Goal: Task Accomplishment & Management: Use online tool/utility

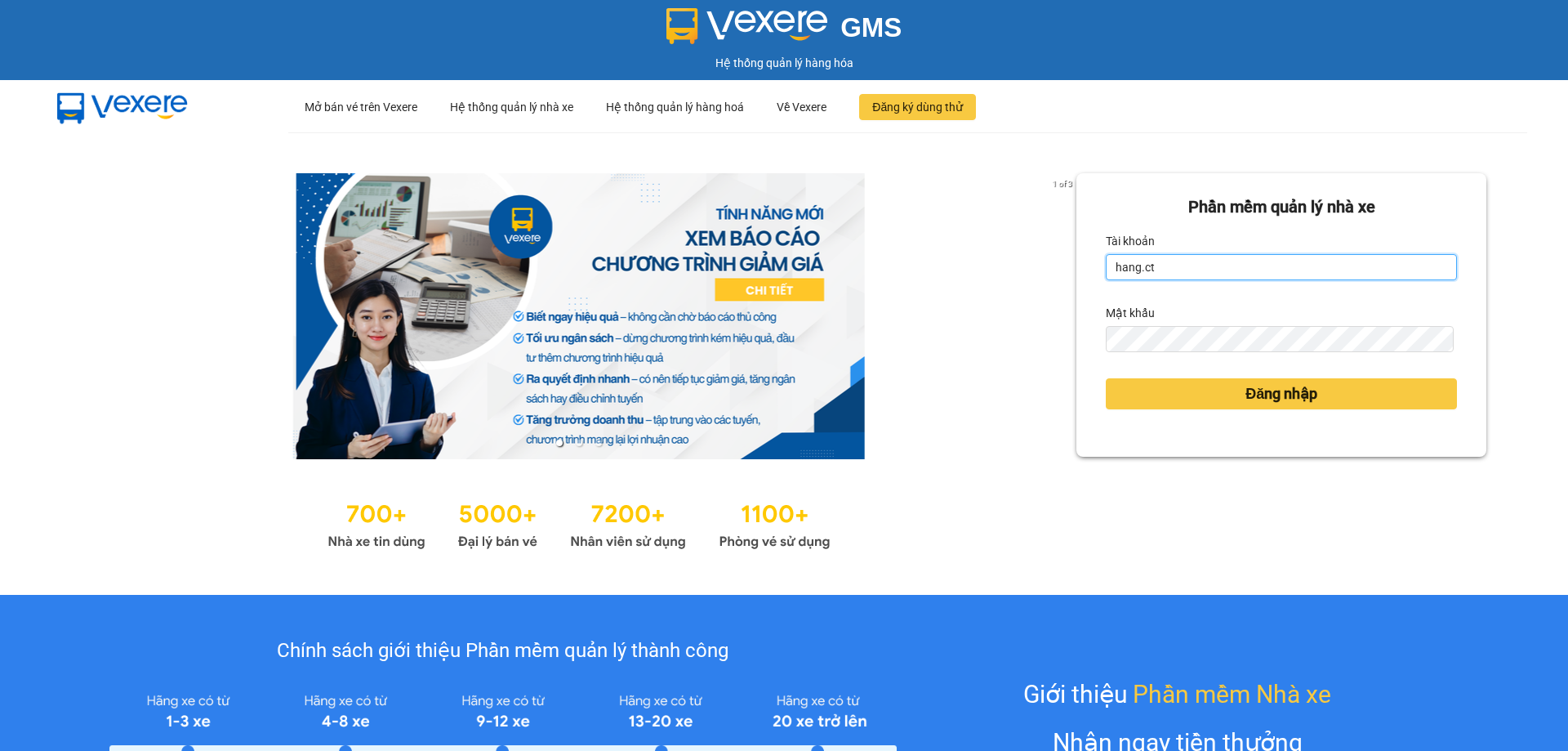
click at [1163, 270] on input "hang.ct" at bounding box center [1282, 267] width 351 height 26
type input "nguyenhoa.ct"
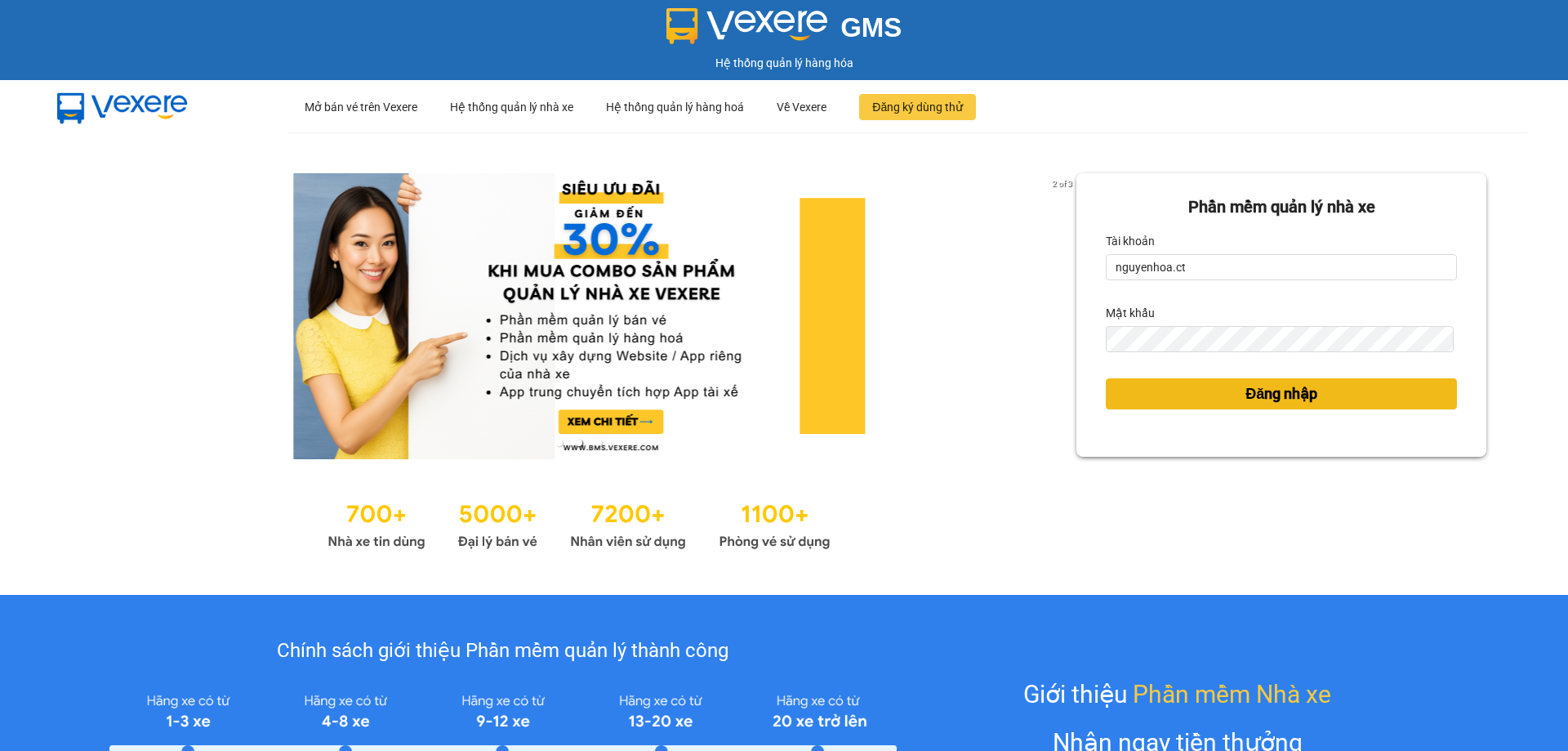
click at [1227, 396] on button "Đăng nhập" at bounding box center [1282, 393] width 351 height 31
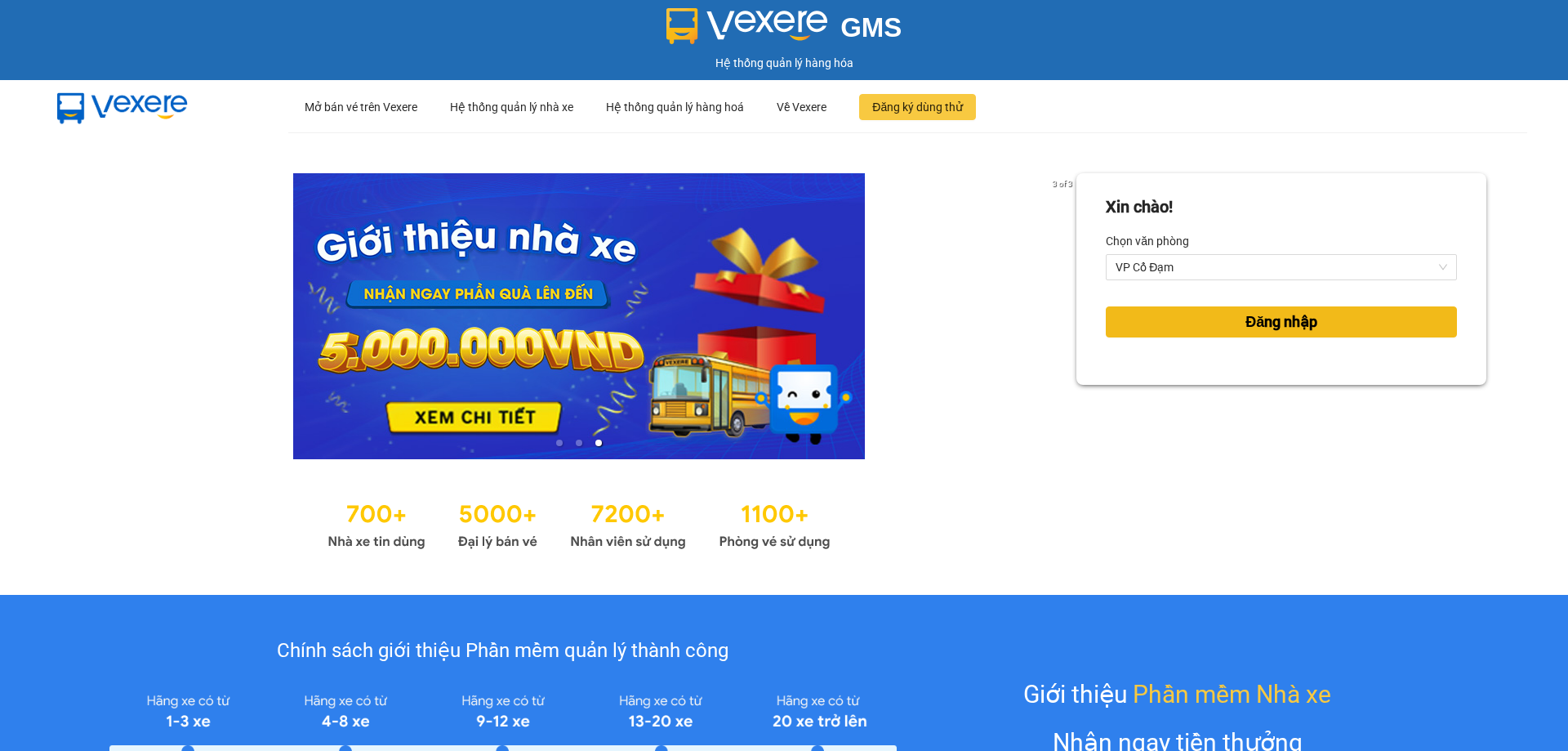
click at [1246, 324] on span "Đăng nhập" at bounding box center [1281, 322] width 72 height 23
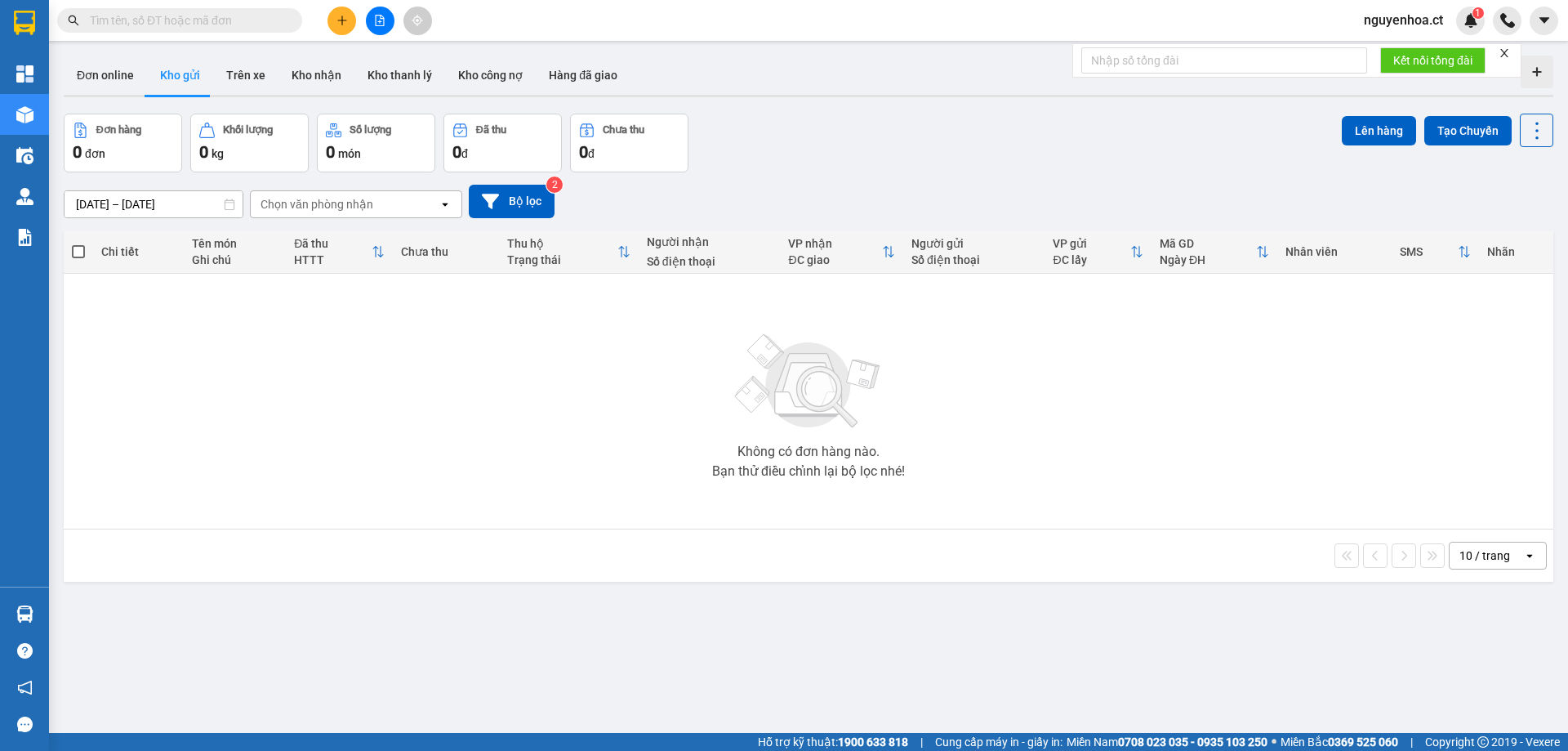
click at [125, 19] on input "text" at bounding box center [187, 20] width 193 height 18
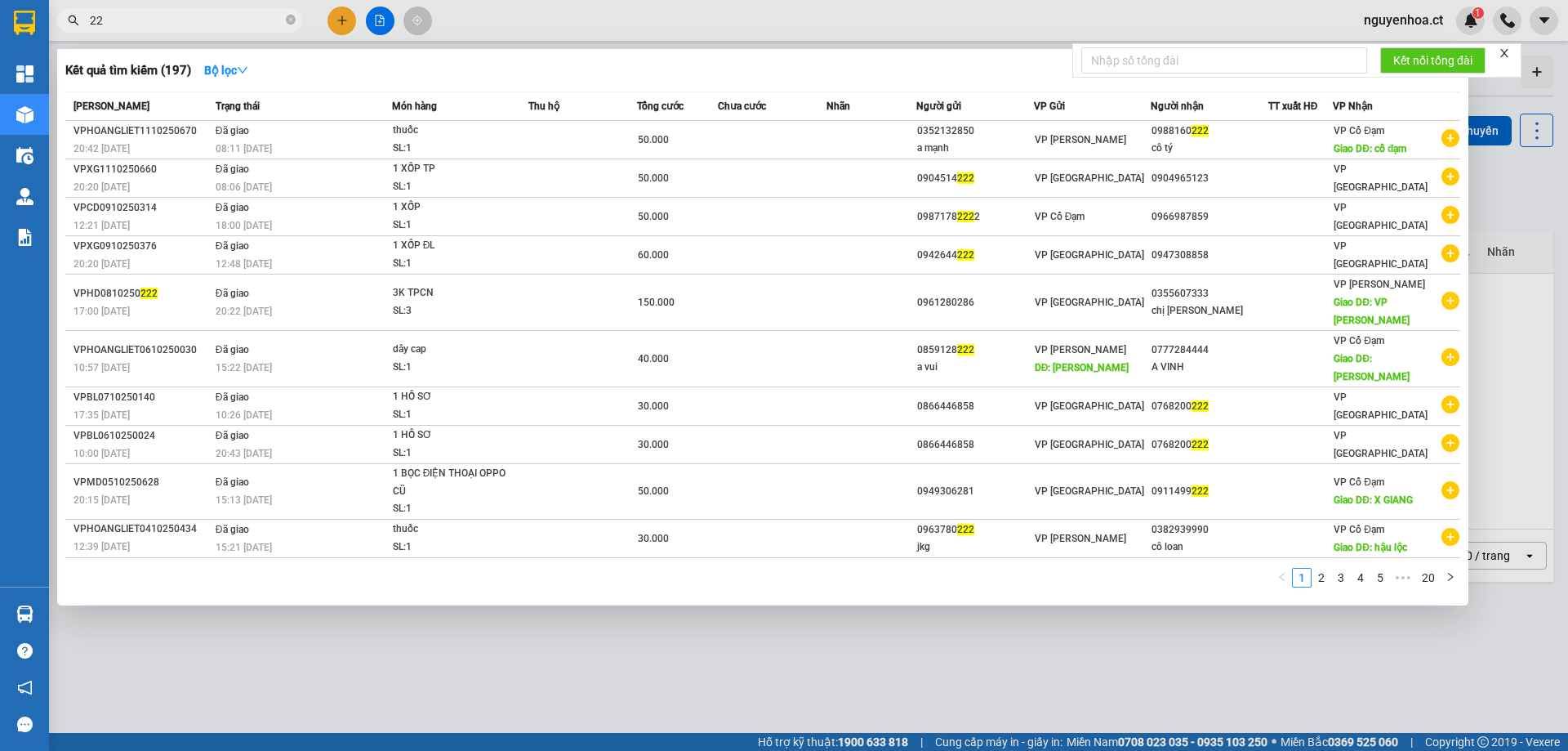
type input "2"
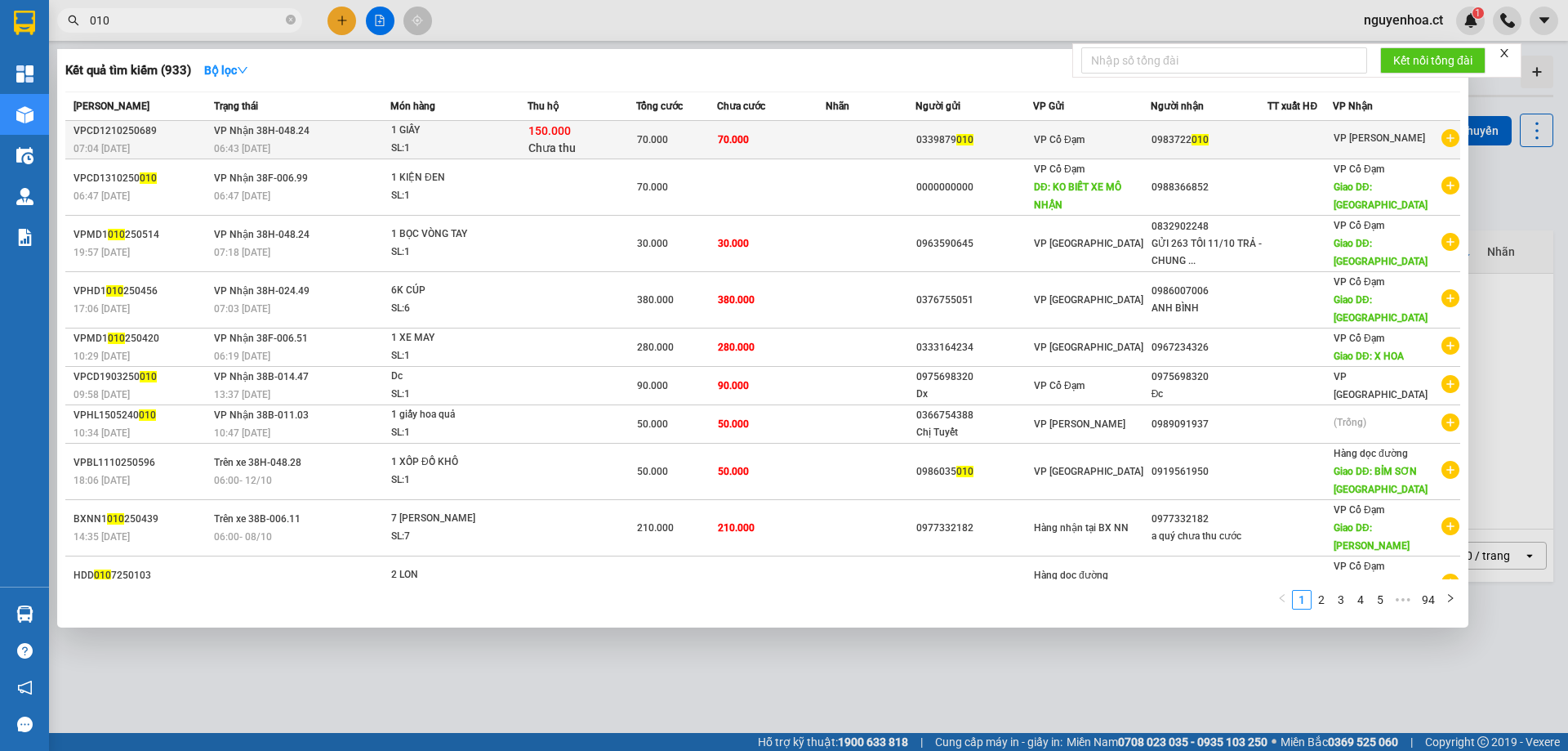
type input "010"
click at [354, 144] on div "06:43 - 13/10" at bounding box center [301, 148] width 176 height 18
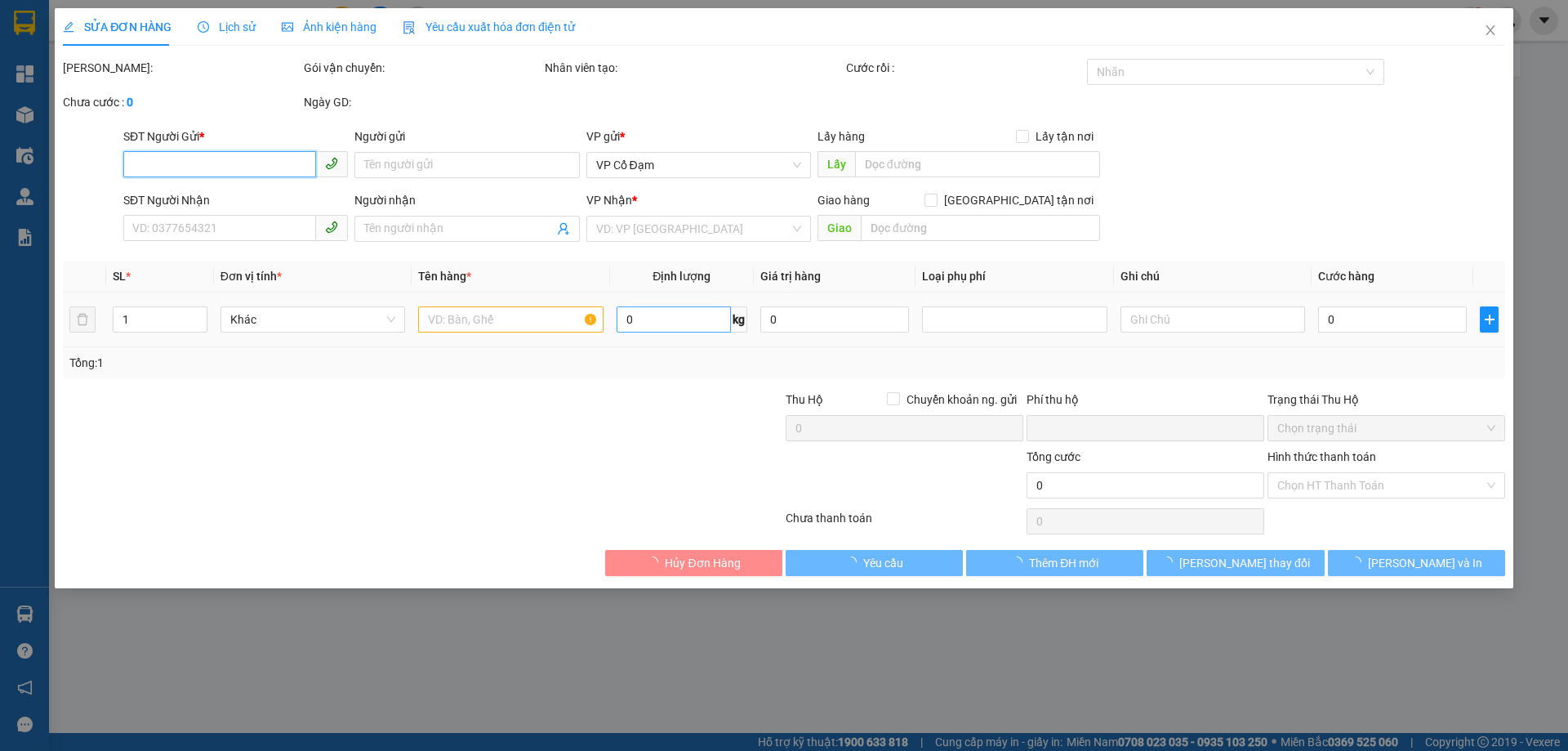
type input "0339879010"
type input "0983722010"
type input "0"
type input "70.000"
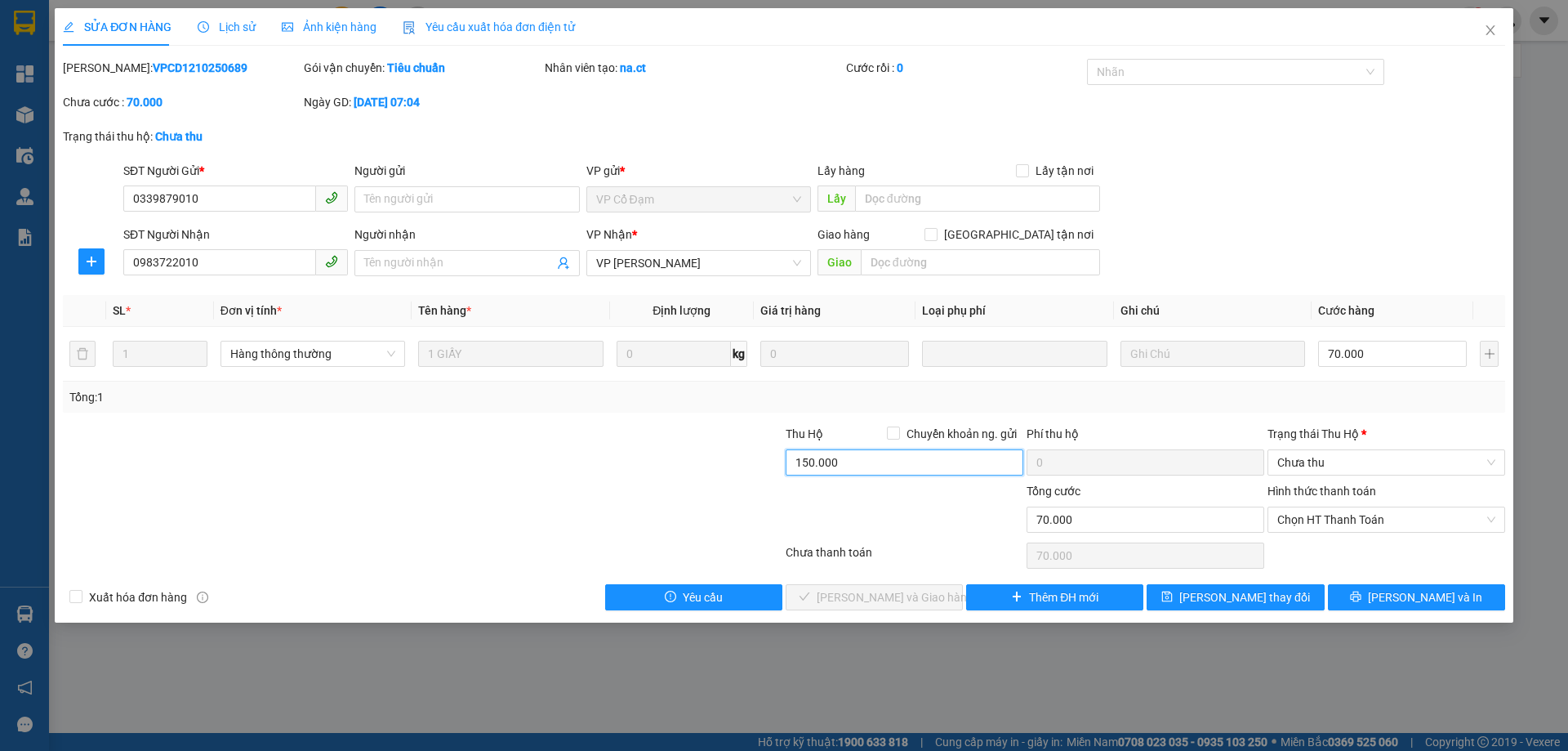
click at [874, 475] on input "150.000" at bounding box center [905, 463] width 238 height 26
click at [230, 34] on div "Lịch sử" at bounding box center [227, 26] width 58 height 18
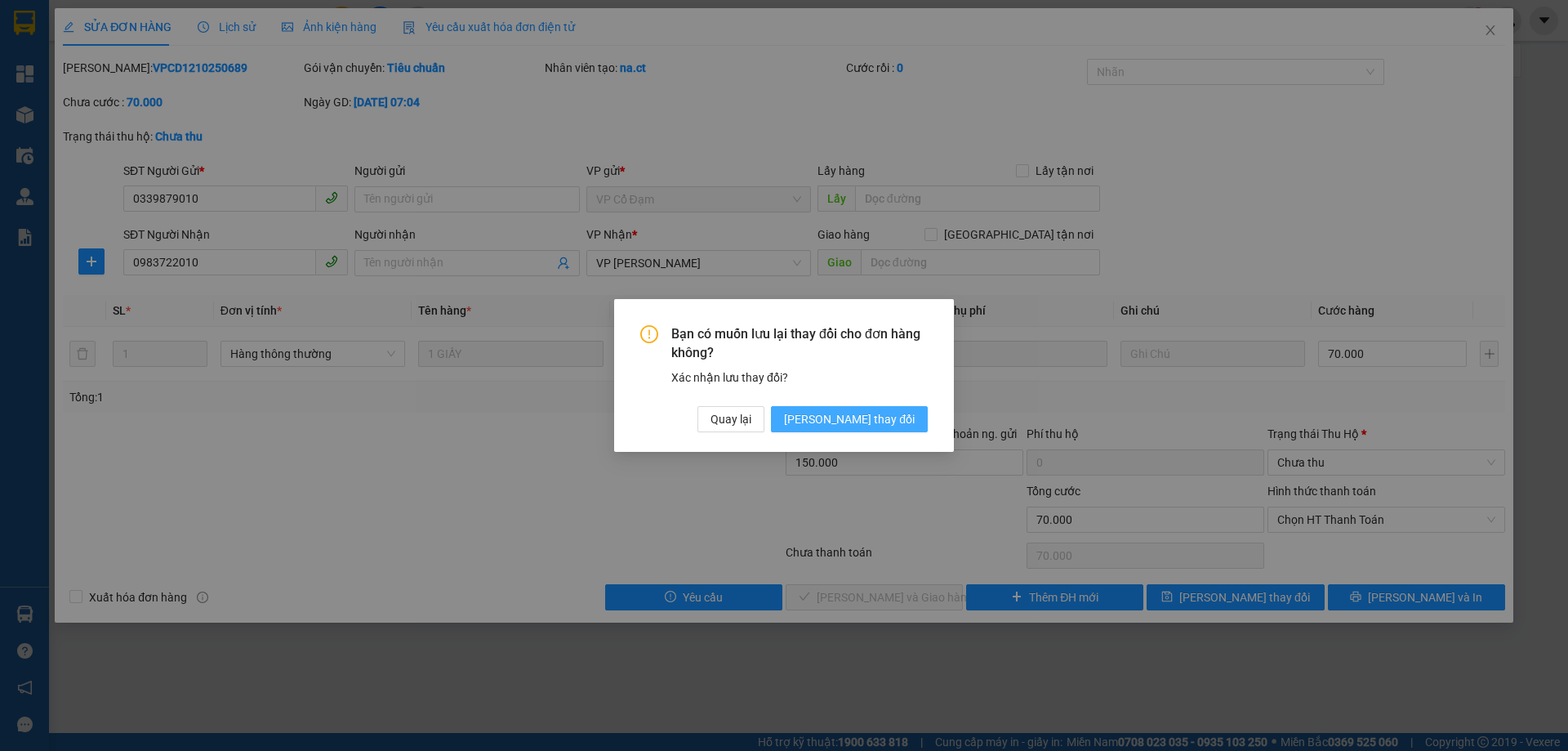
drag, startPoint x: 876, startPoint y: 421, endPoint x: 657, endPoint y: 402, distance: 219.8
click at [876, 421] on span "Lưu thay đổi" at bounding box center [849, 418] width 131 height 18
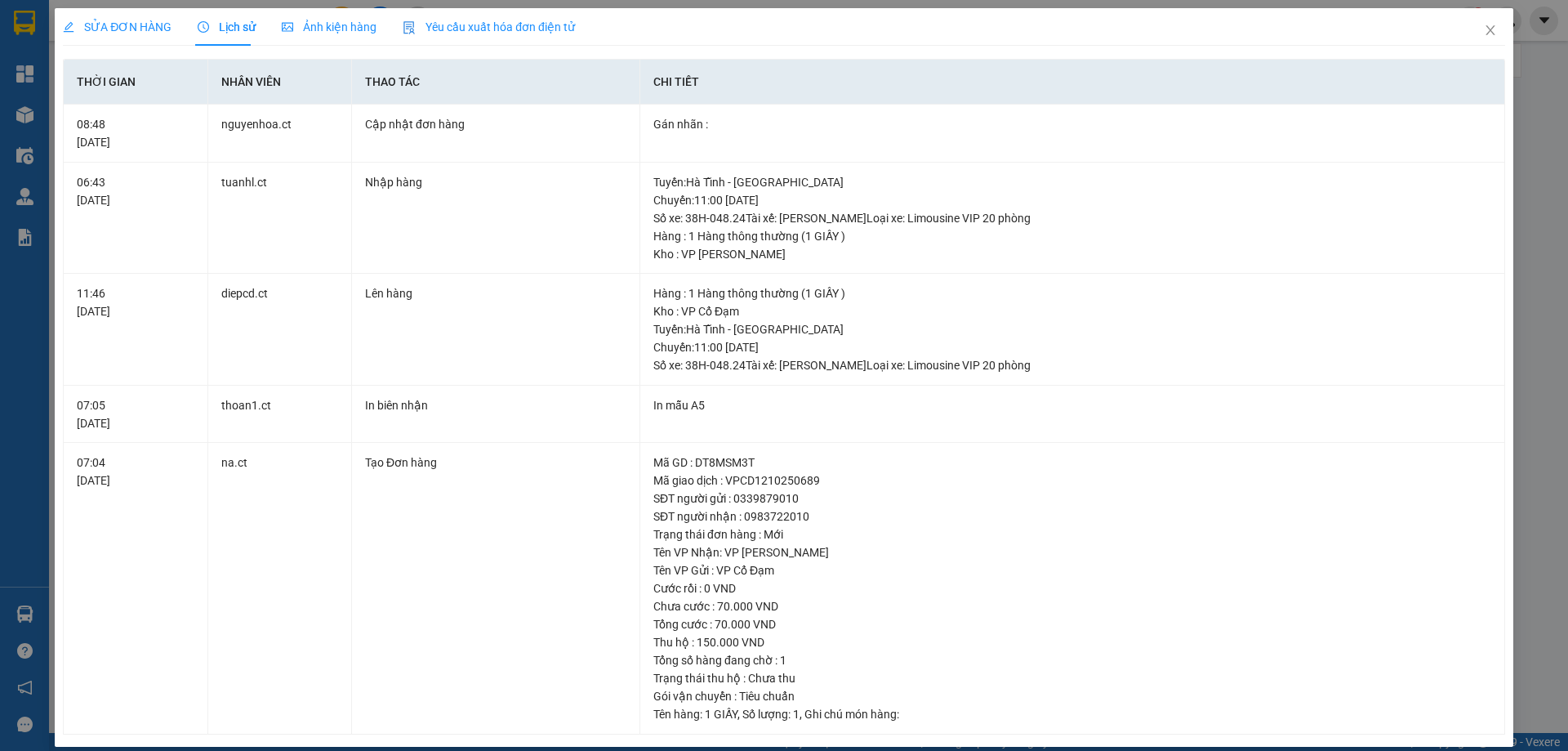
click at [119, 29] on span "SỬA ĐƠN HÀNG" at bounding box center [117, 27] width 109 height 13
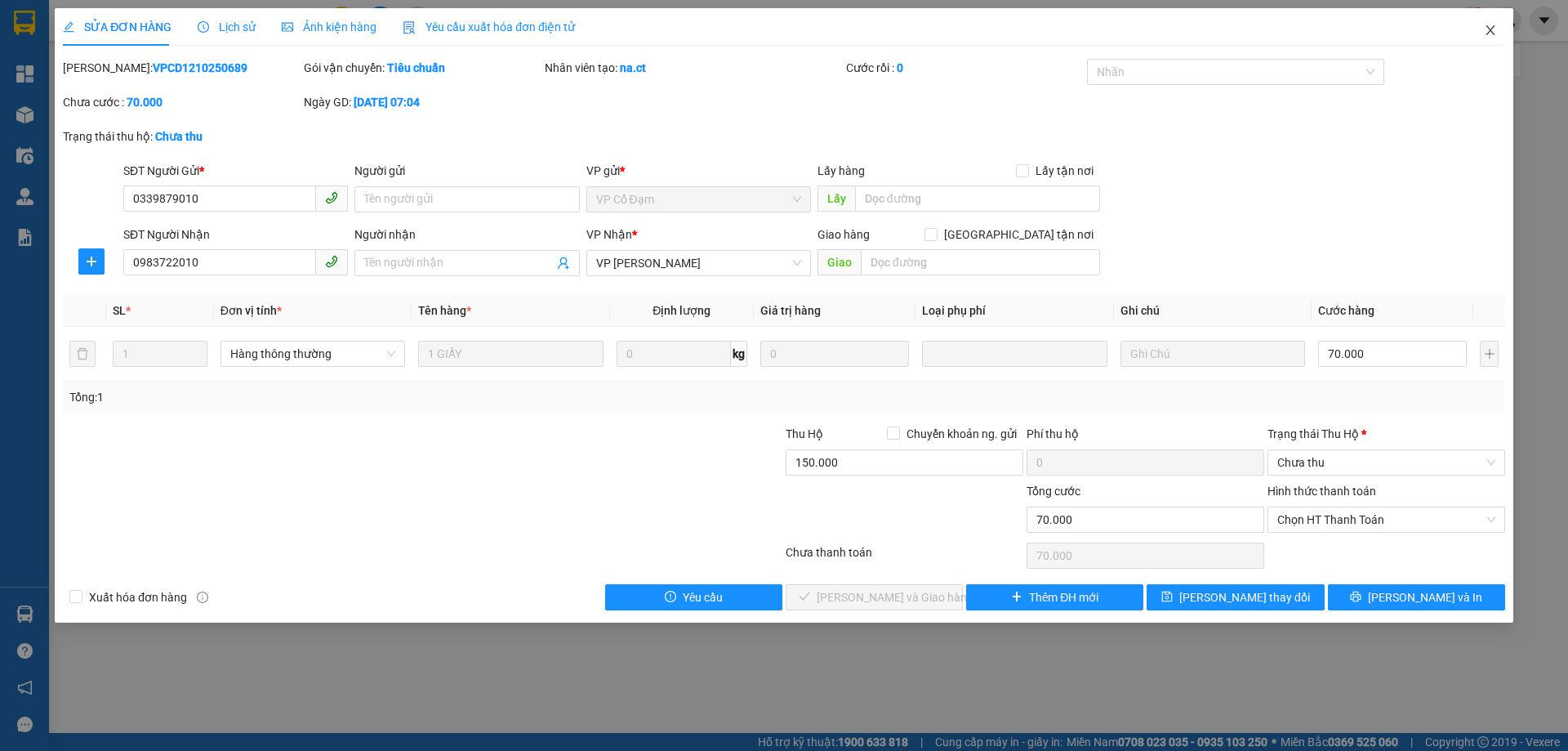
click at [1486, 33] on icon "close" at bounding box center [1491, 30] width 13 height 13
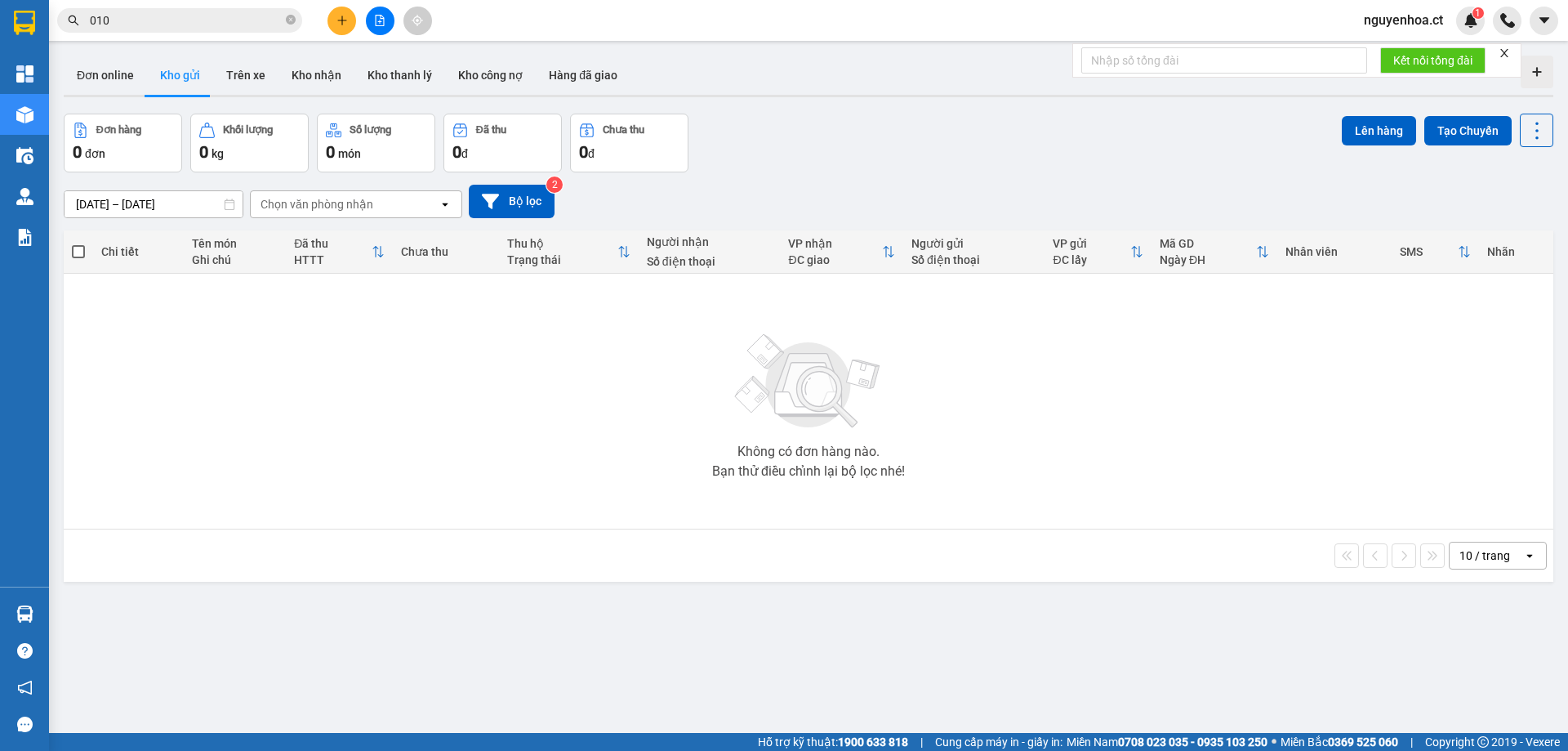
click at [180, 22] on input "010" at bounding box center [187, 20] width 193 height 18
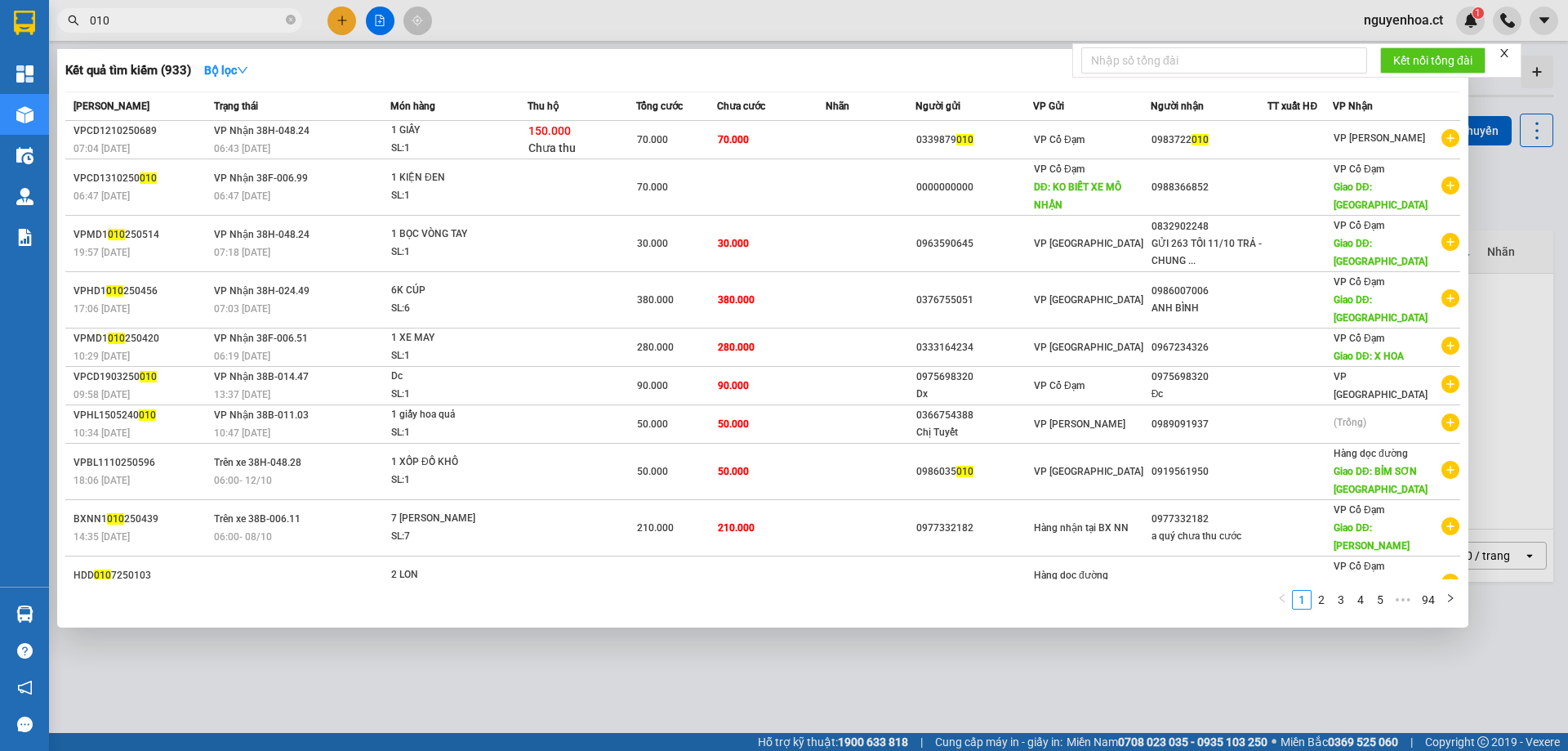
click at [567, 20] on div at bounding box center [784, 376] width 1568 height 751
